Goal: Navigation & Orientation: Find specific page/section

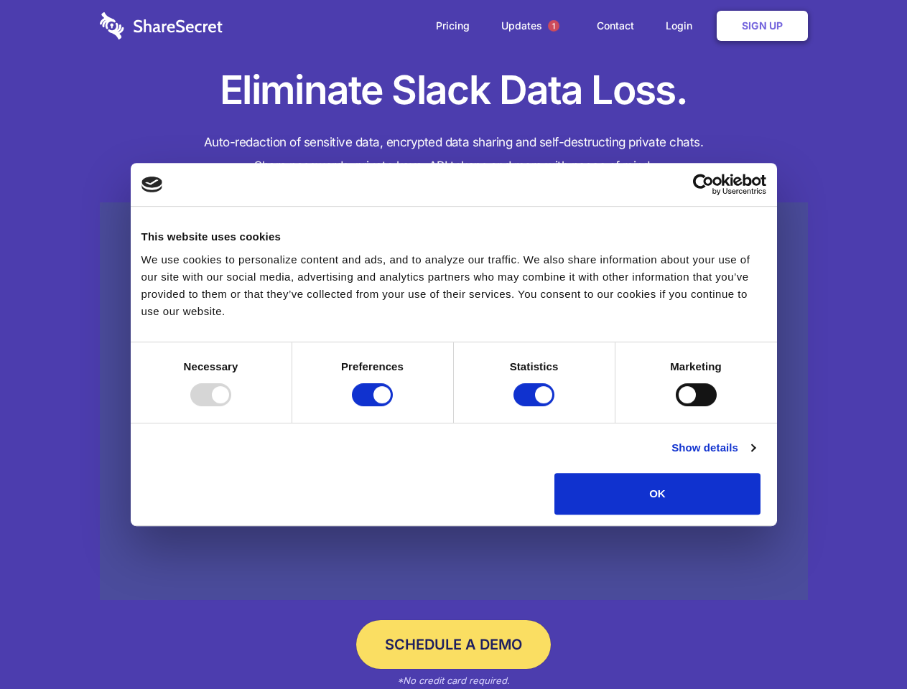
click at [231, 406] on div at bounding box center [210, 394] width 41 height 23
click at [393, 406] on input "Preferences" at bounding box center [372, 394] width 41 height 23
checkbox input "false"
click at [536, 406] on input "Statistics" at bounding box center [533, 394] width 41 height 23
checkbox input "false"
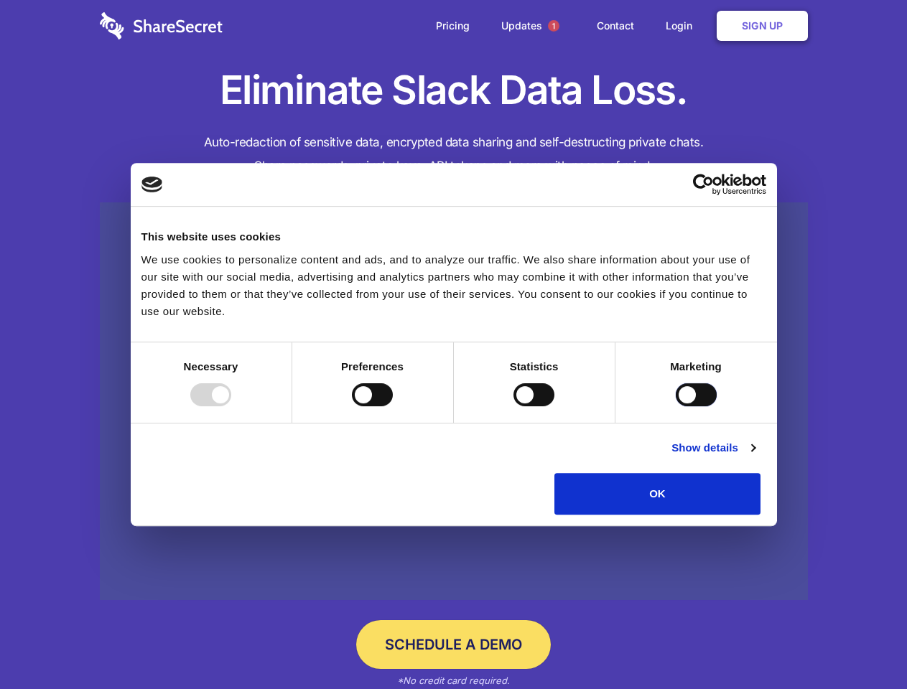
click at [676, 406] on input "Marketing" at bounding box center [696, 394] width 41 height 23
checkbox input "true"
click at [754, 457] on link "Show details" at bounding box center [712, 447] width 83 height 17
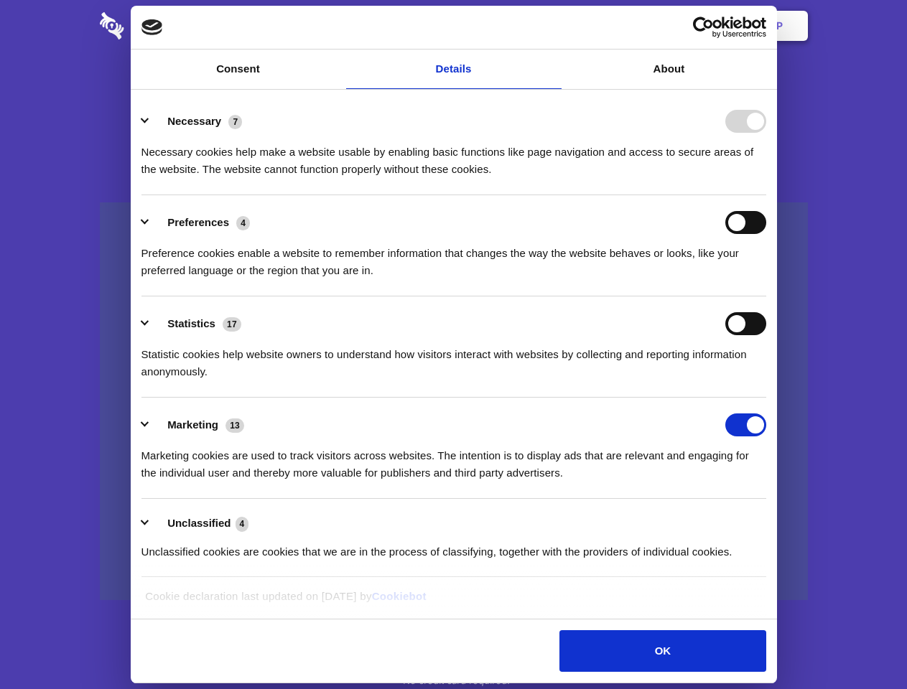
click at [766, 195] on li "Necessary 7 Necessary cookies help make a website usable by enabling basic func…" at bounding box center [453, 144] width 625 height 101
click at [553, 26] on span "1" at bounding box center [553, 25] width 11 height 11
